Goal: Find specific page/section: Find specific page/section

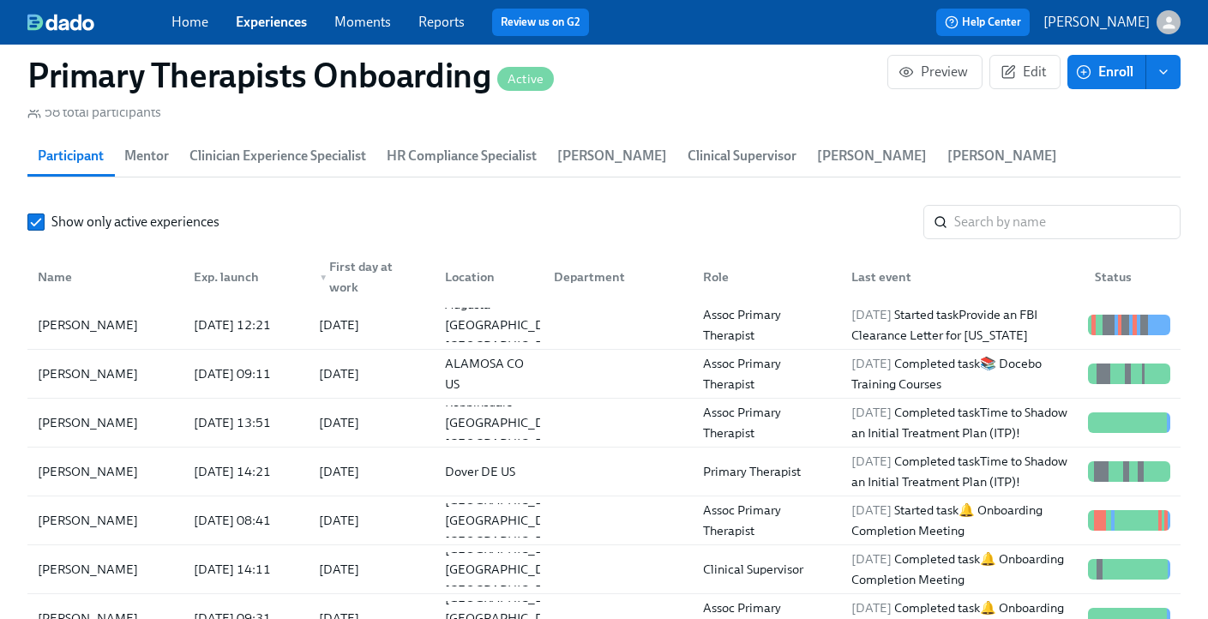
scroll to position [5, 0]
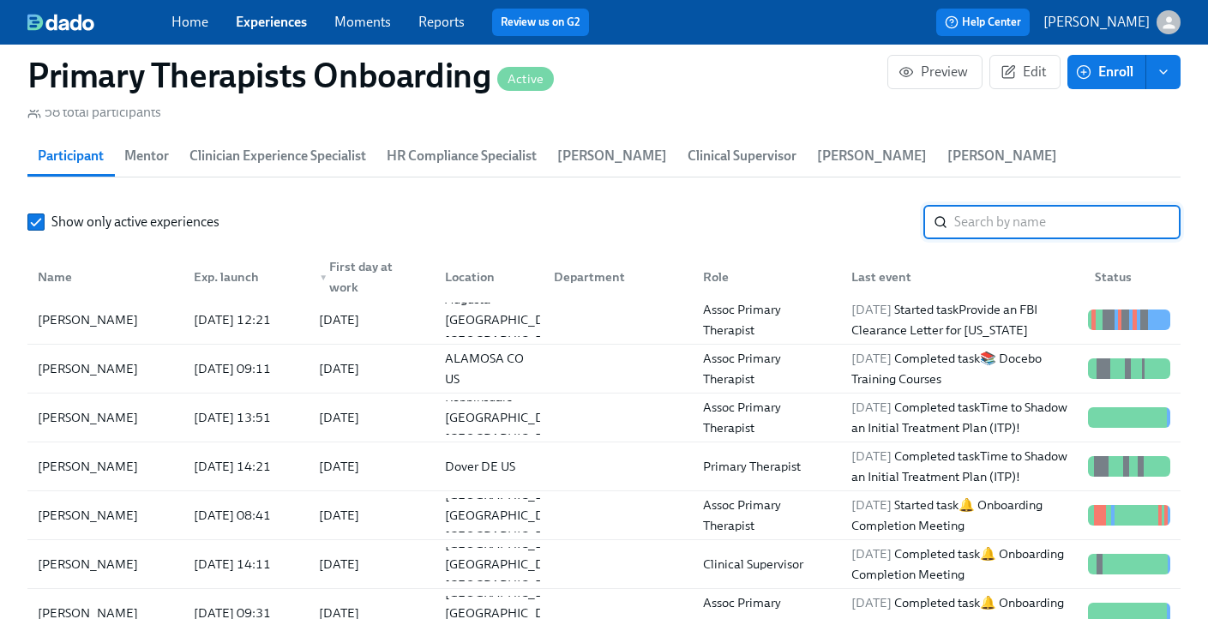
click at [984, 205] on input "search" at bounding box center [1067, 222] width 226 height 34
click at [307, 26] on link "Experiences" at bounding box center [271, 22] width 71 height 16
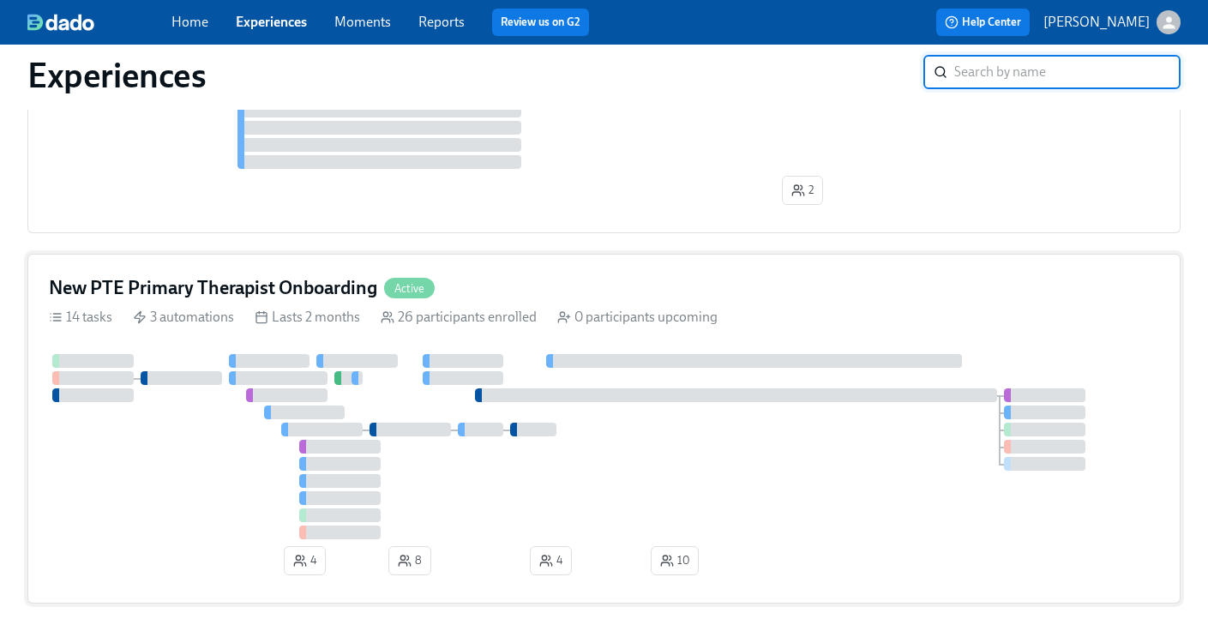
scroll to position [1908, 0]
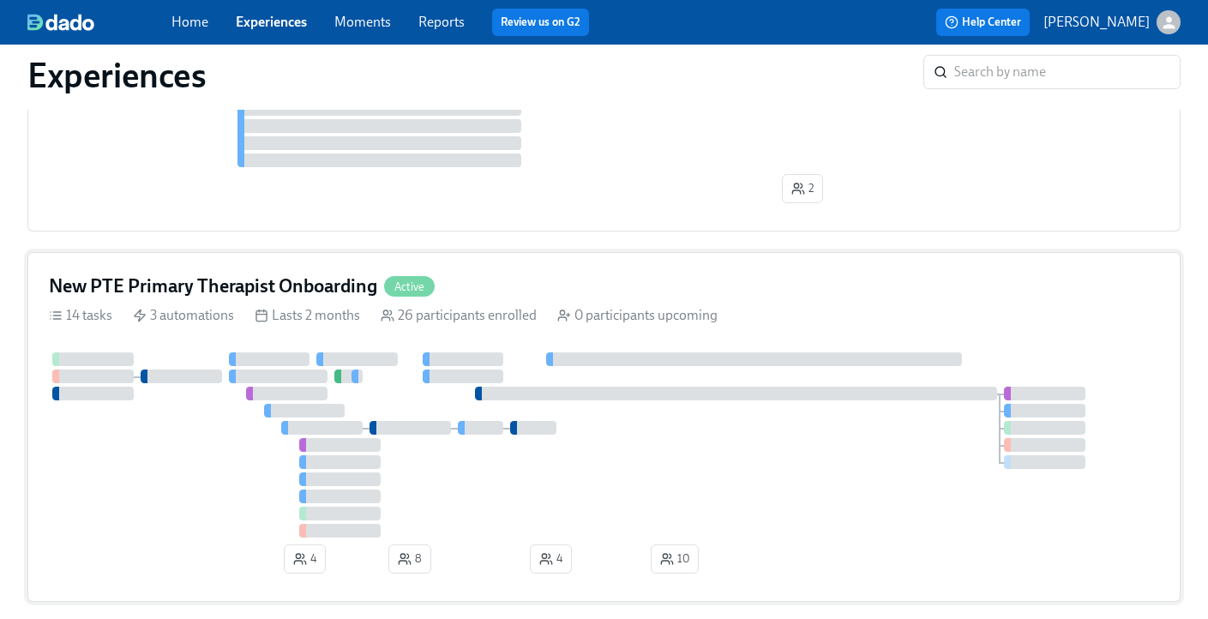
click at [576, 299] on div "New PTE Primary Therapist Onboarding Active" at bounding box center [604, 286] width 1110 height 26
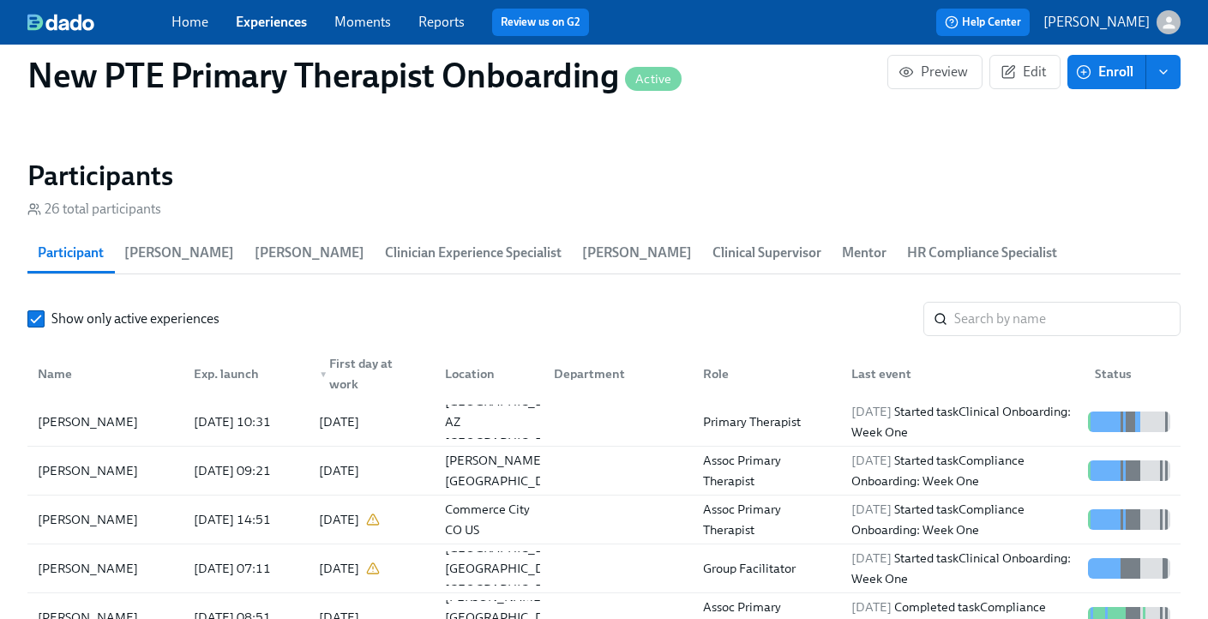
scroll to position [1444, 0]
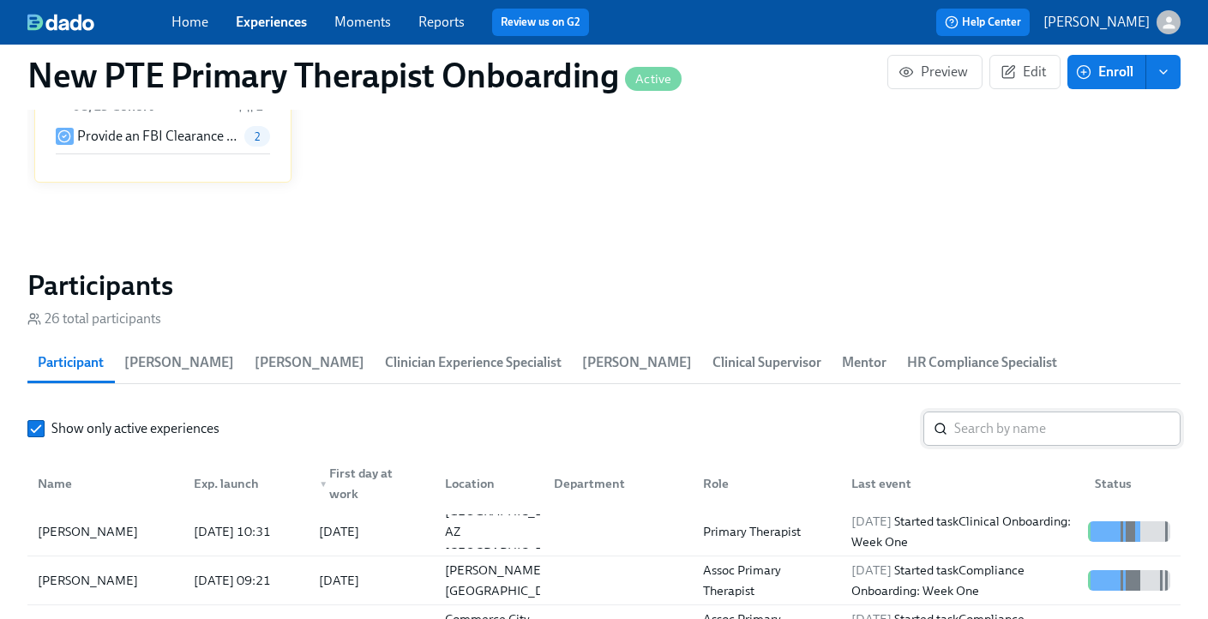
click at [1004, 411] on input "search" at bounding box center [1067, 428] width 226 height 34
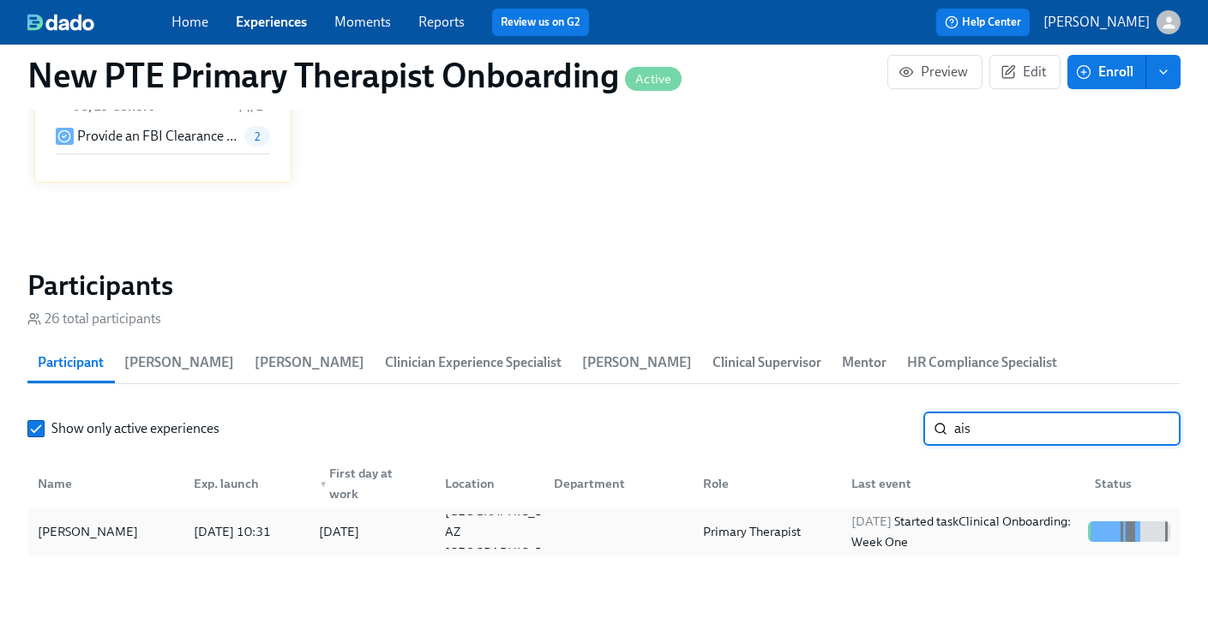
type input "ais"
click at [109, 521] on div "[PERSON_NAME]" at bounding box center [88, 531] width 114 height 21
